Goal: Transaction & Acquisition: Purchase product/service

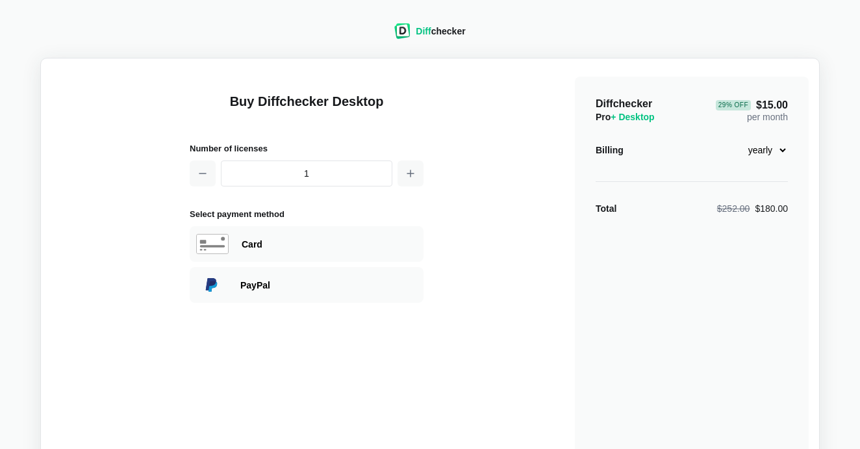
select select "desktop-monthly-21"
click at [358, 265] on div "Card PayPal" at bounding box center [307, 264] width 234 height 77
click at [349, 250] on div "Card" at bounding box center [329, 244] width 175 height 13
select select "[GEOGRAPHIC_DATA]"
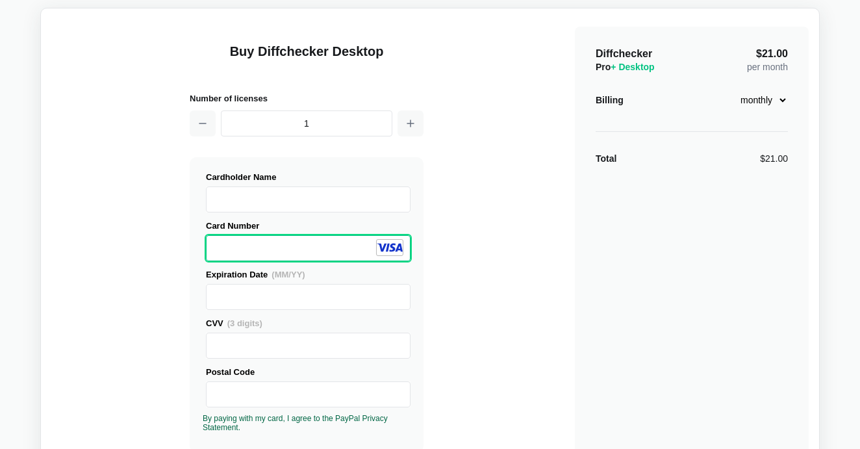
scroll to position [53, 0]
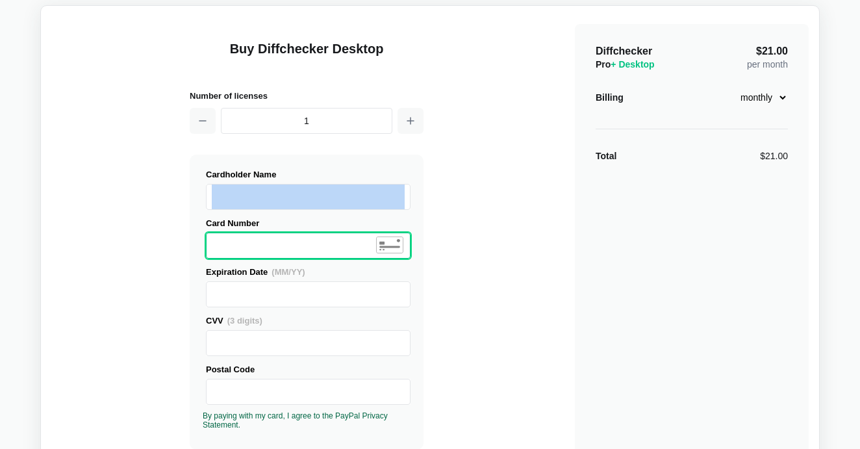
click at [273, 184] on label "Cardholder Name" at bounding box center [308, 189] width 205 height 42
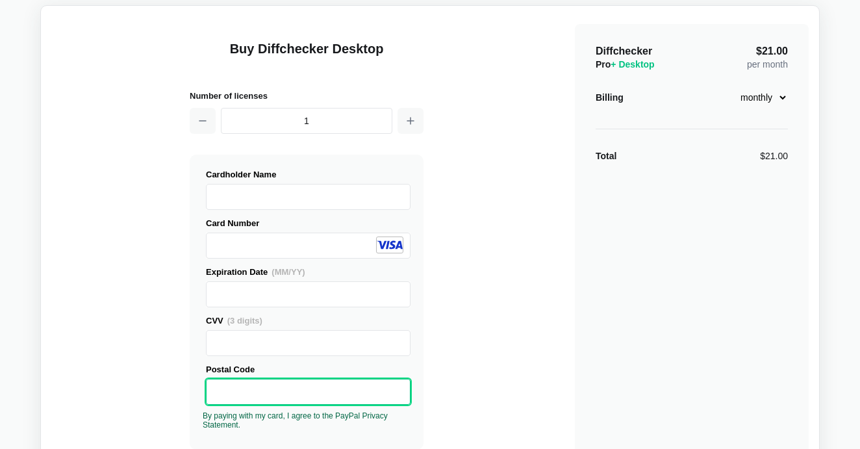
drag, startPoint x: 555, startPoint y: 385, endPoint x: 542, endPoint y: 386, distance: 12.4
click at [553, 385] on div "Buy Diffchecker Desktop Number of licenses 1 Visa MasterCard Union Pay American…" at bounding box center [429, 442] width 757 height 853
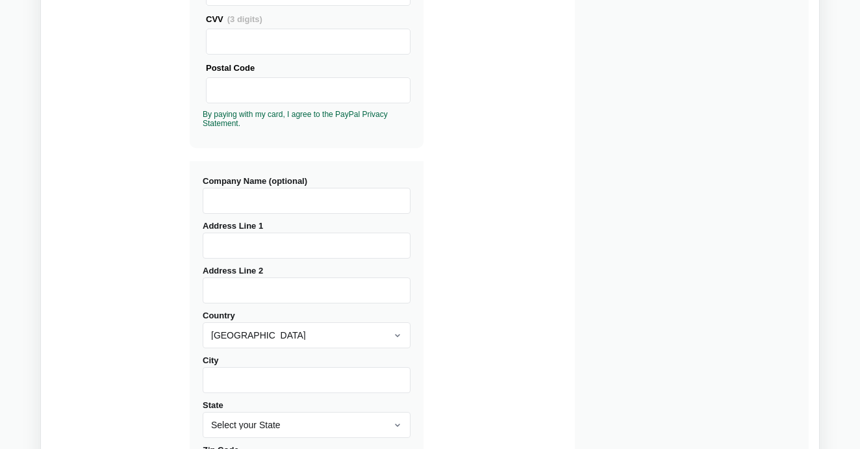
scroll to position [531, 0]
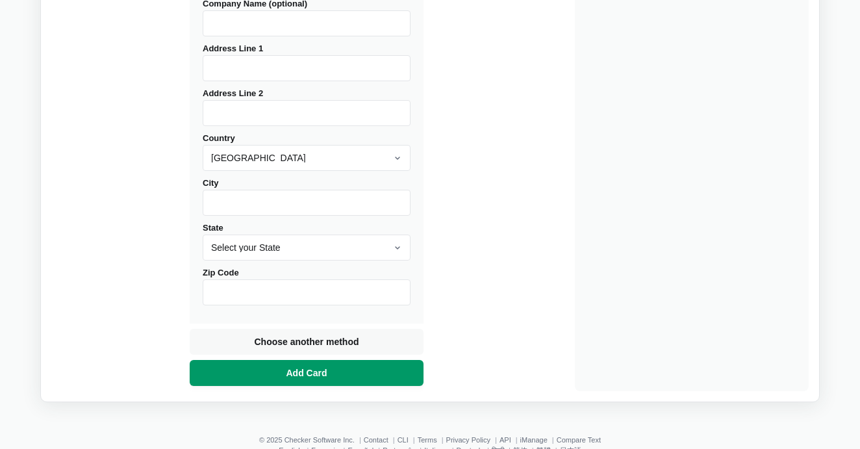
click at [367, 376] on button "Add Card" at bounding box center [307, 373] width 234 height 26
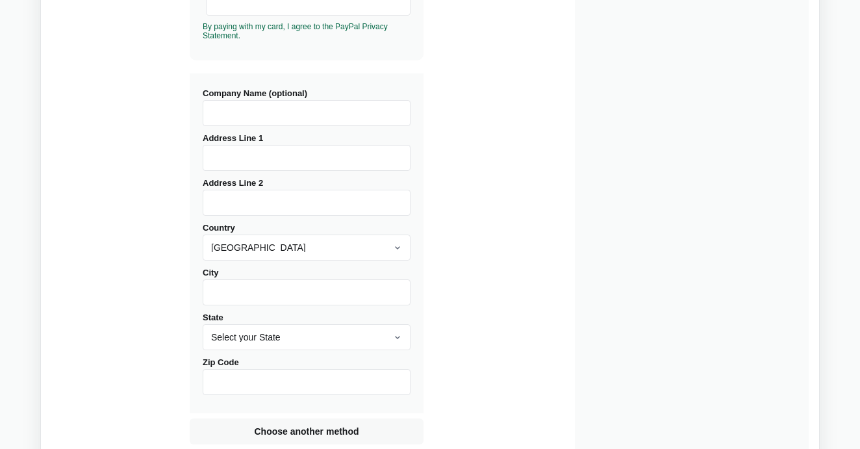
scroll to position [438, 0]
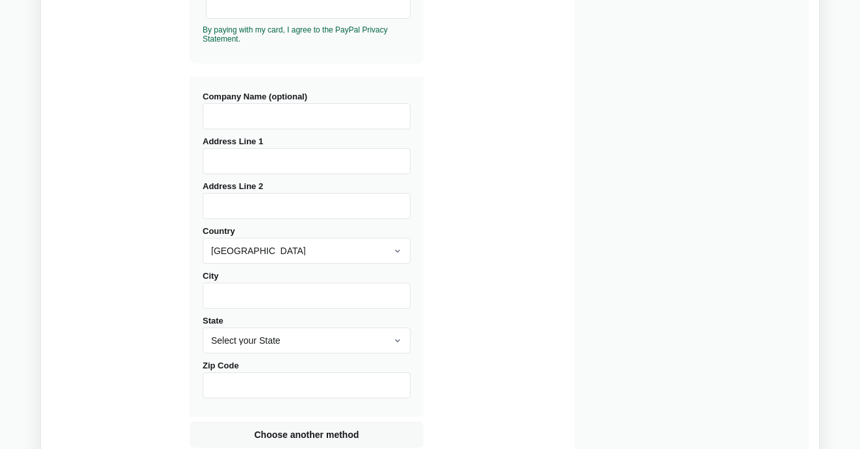
click at [350, 170] on input "Address Line 1" at bounding box center [307, 161] width 208 height 26
type input "8609"
type input "[STREET_ADDRESS][PERSON_NAME]"
type input "Apt D"
type input "[GEOGRAPHIC_DATA]"
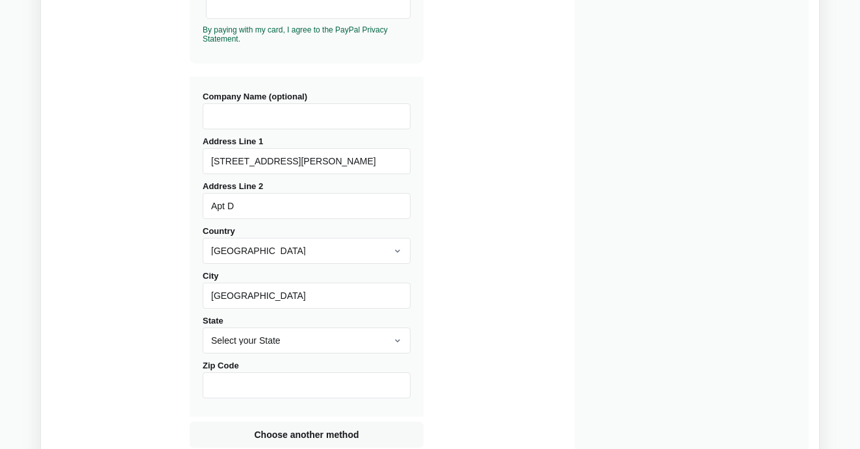
select select "CA"
type input "90069"
click at [331, 201] on input "Apt D" at bounding box center [307, 206] width 208 height 26
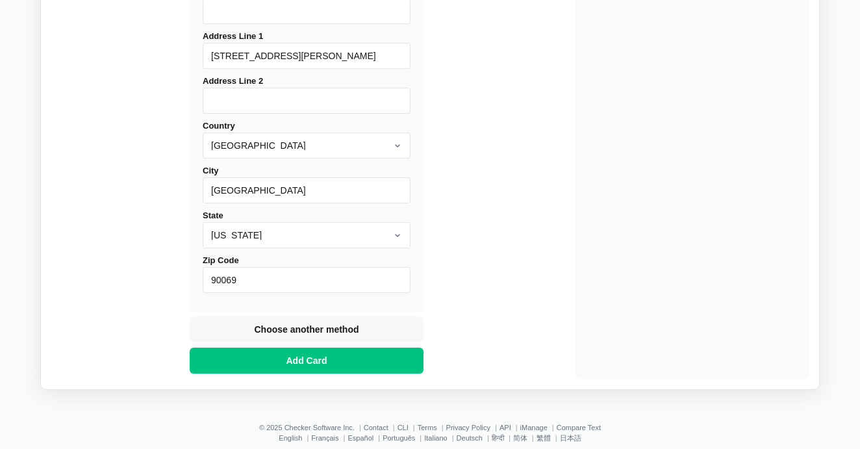
scroll to position [547, 0]
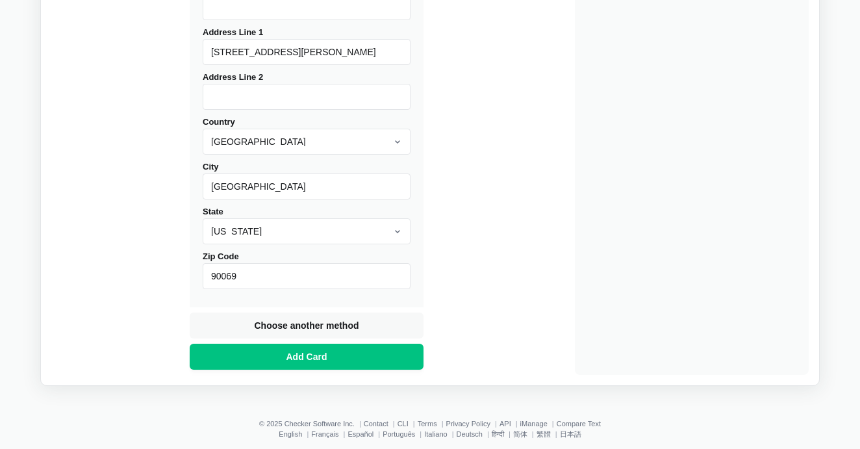
drag, startPoint x: 386, startPoint y: 350, endPoint x: 621, endPoint y: 258, distance: 252.5
click at [386, 350] on button "Add Card" at bounding box center [307, 357] width 234 height 26
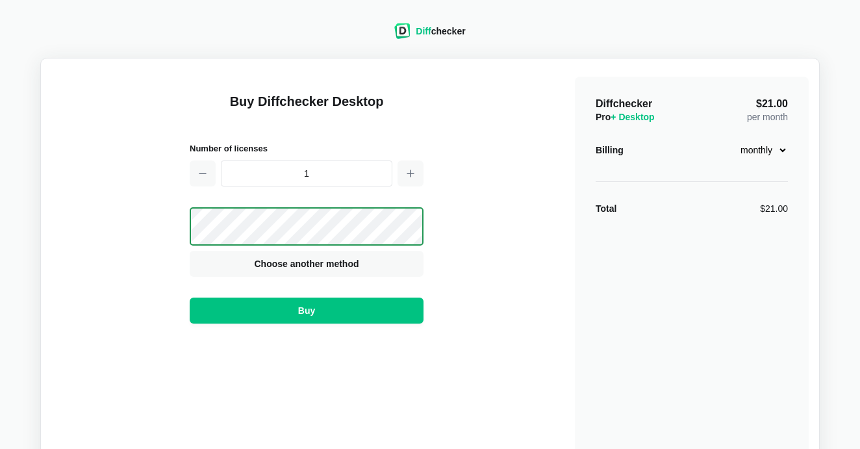
scroll to position [0, 0]
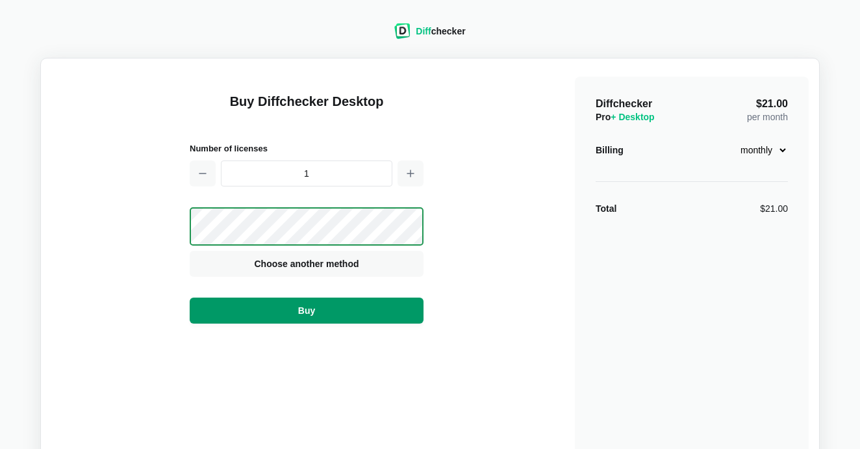
click at [342, 320] on button "Buy" at bounding box center [307, 310] width 234 height 26
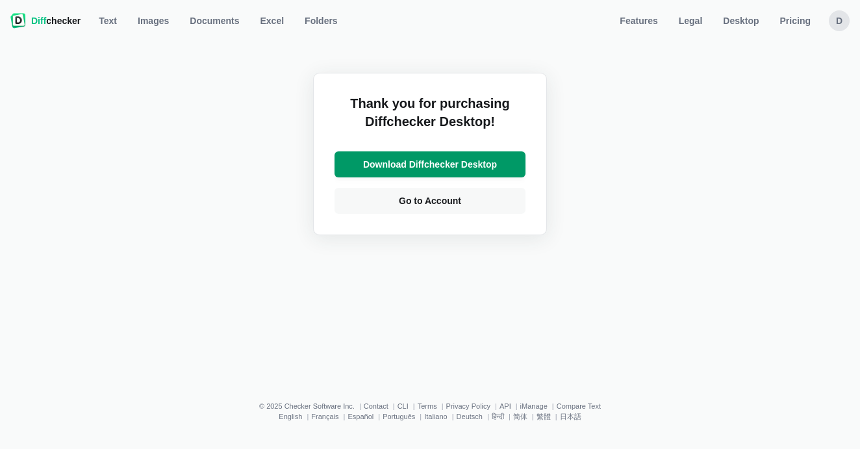
click at [468, 170] on span "Download Diffchecker Desktop" at bounding box center [429, 164] width 139 height 13
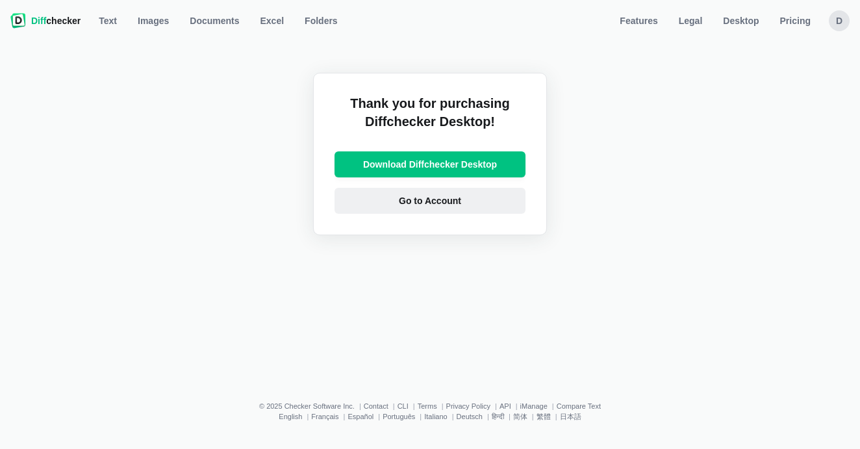
click at [388, 195] on link "Go to Account" at bounding box center [429, 201] width 191 height 26
